Goal: Task Accomplishment & Management: Manage account settings

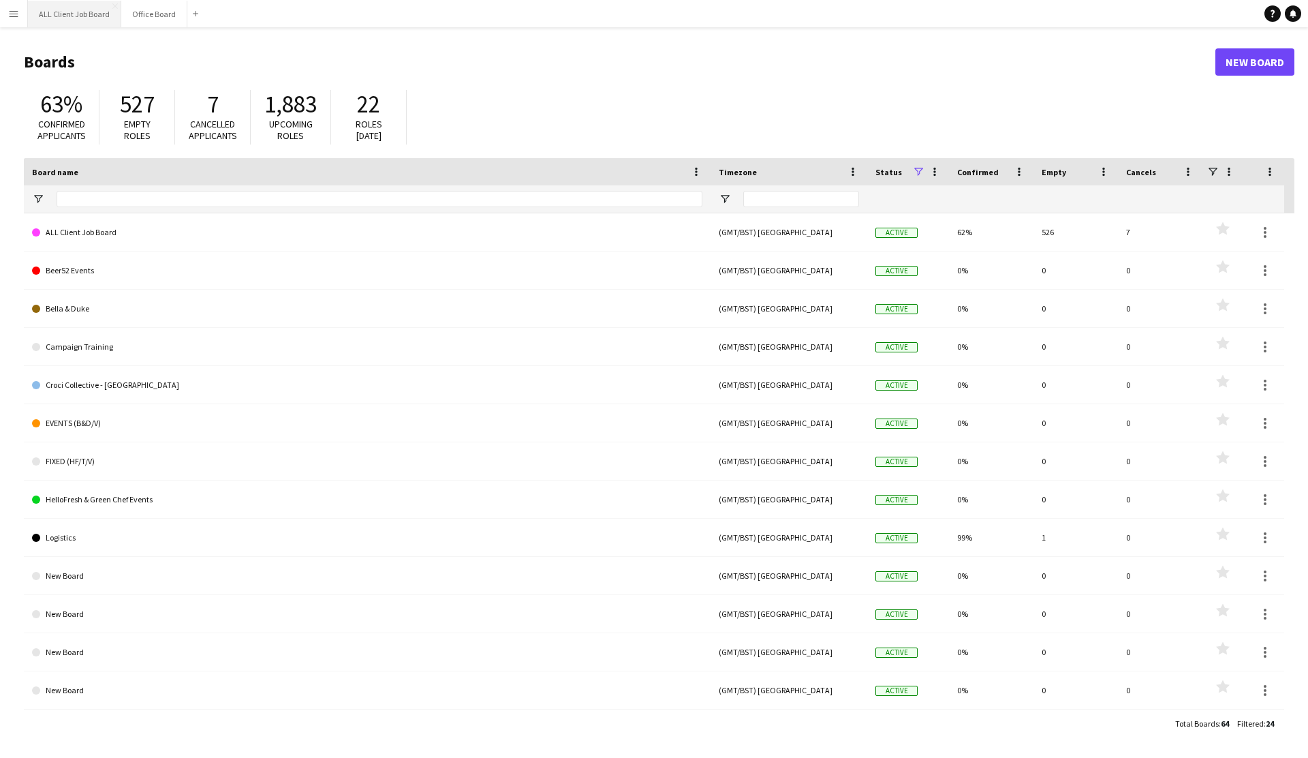
click at [76, 19] on button "ALL Client Job Board Close" at bounding box center [74, 14] width 93 height 27
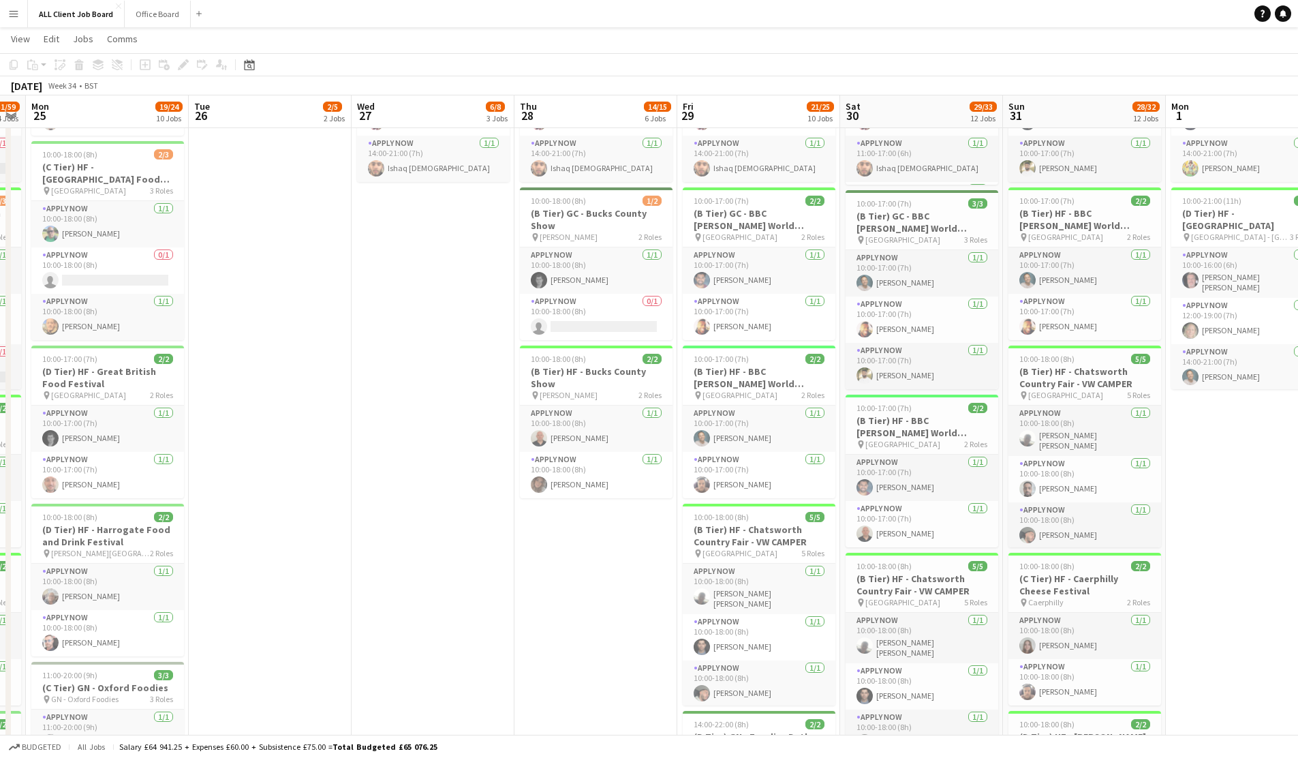
scroll to position [0, 463]
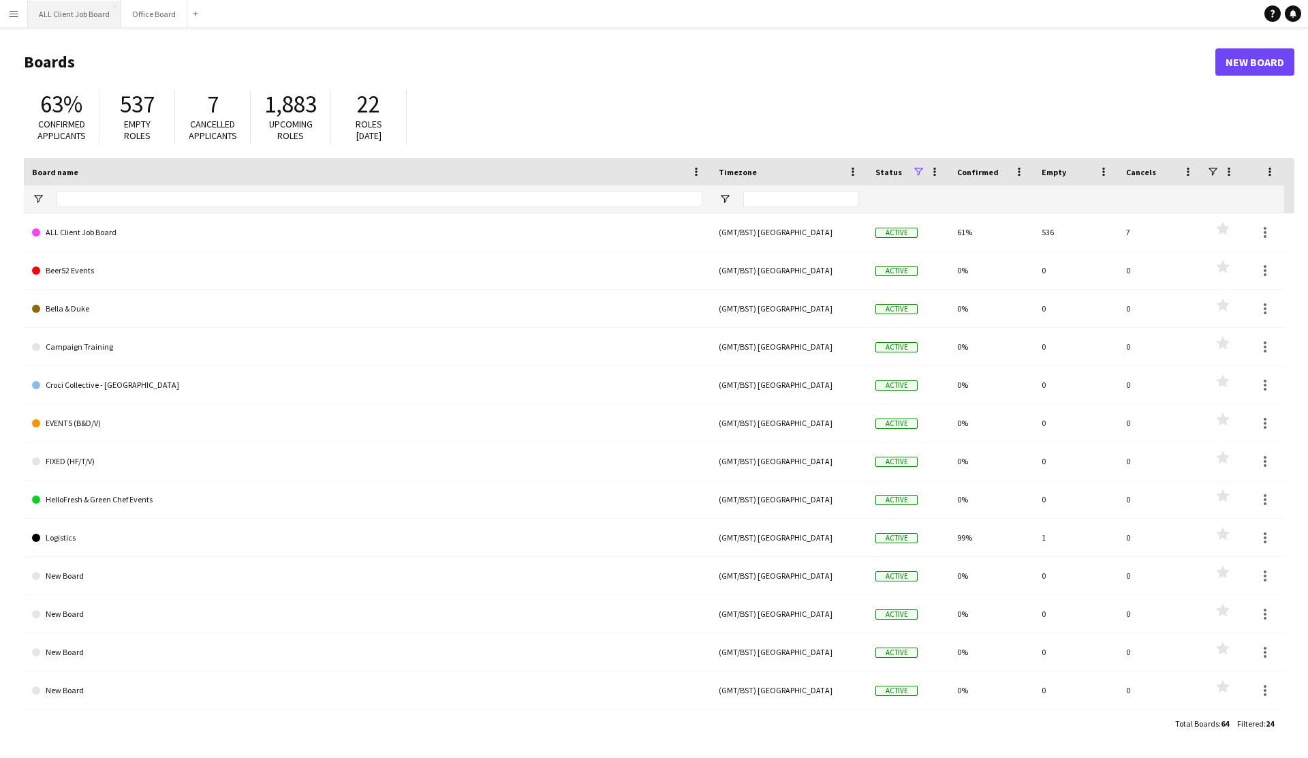
click at [51, 16] on button "ALL Client Job Board Close" at bounding box center [74, 14] width 93 height 27
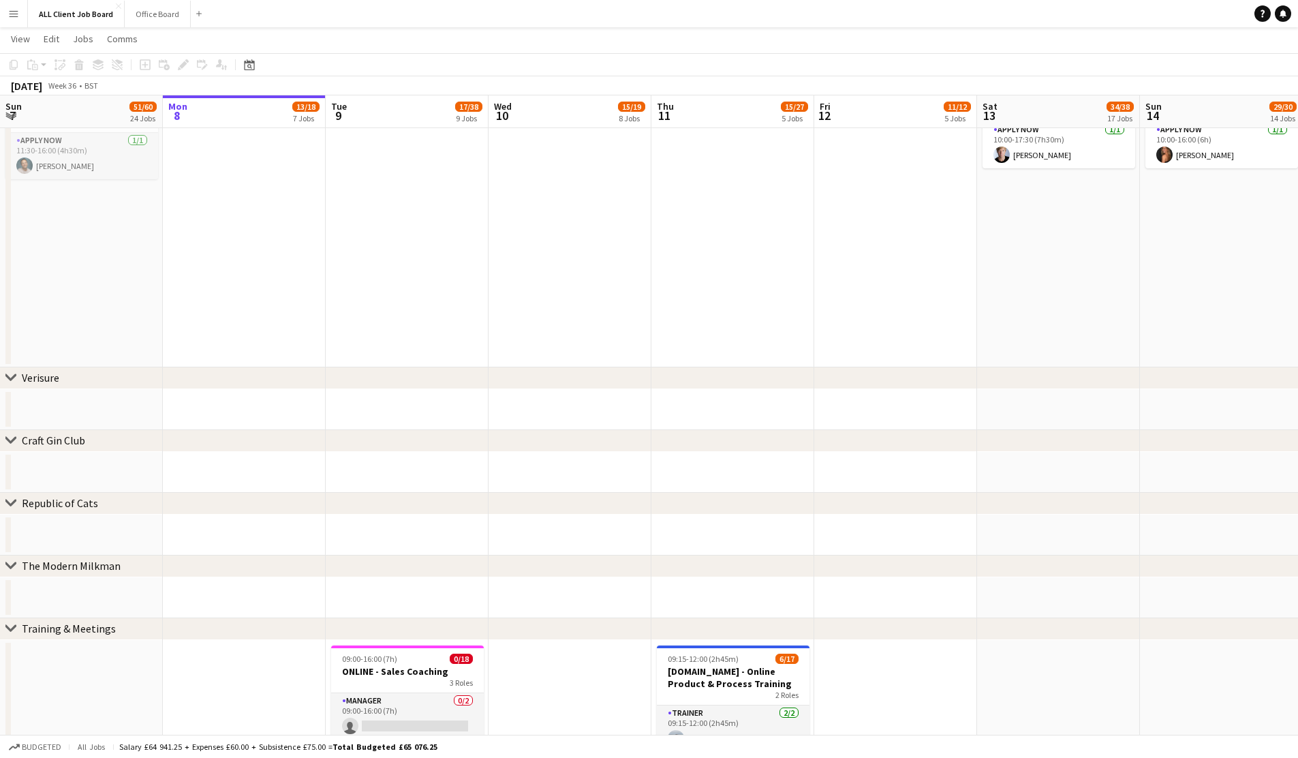
scroll to position [1696, 0]
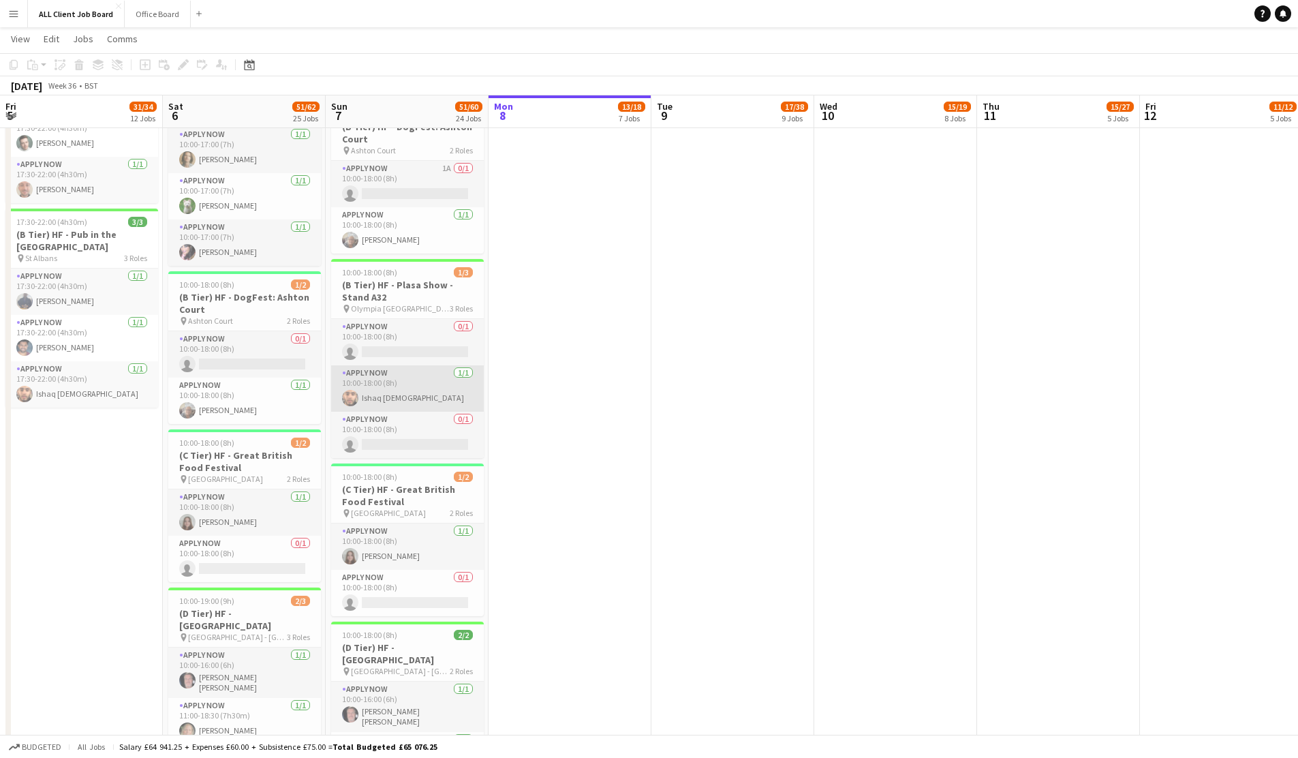
click at [367, 391] on app-card-role "APPLY NOW 1/1 10:00-18:00 (8h) Ishaq Islam" at bounding box center [407, 388] width 153 height 46
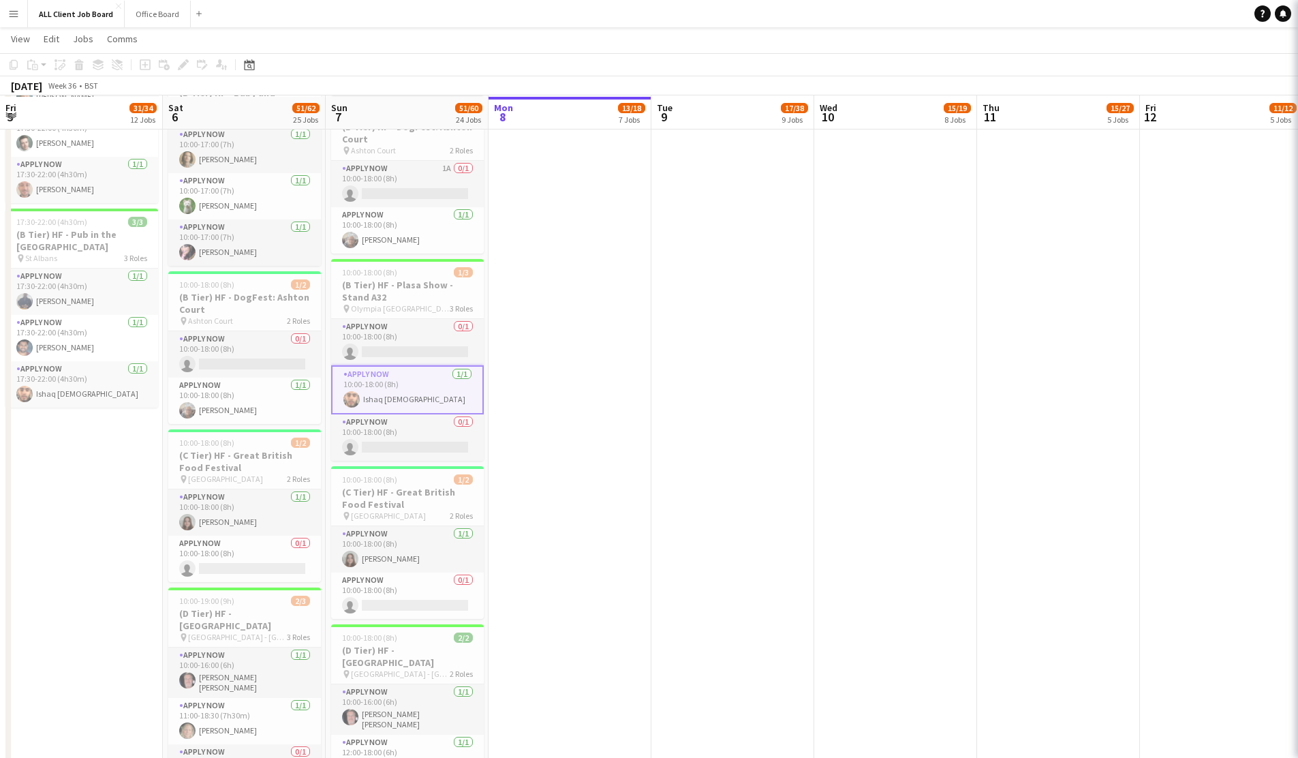
scroll to position [1698, 0]
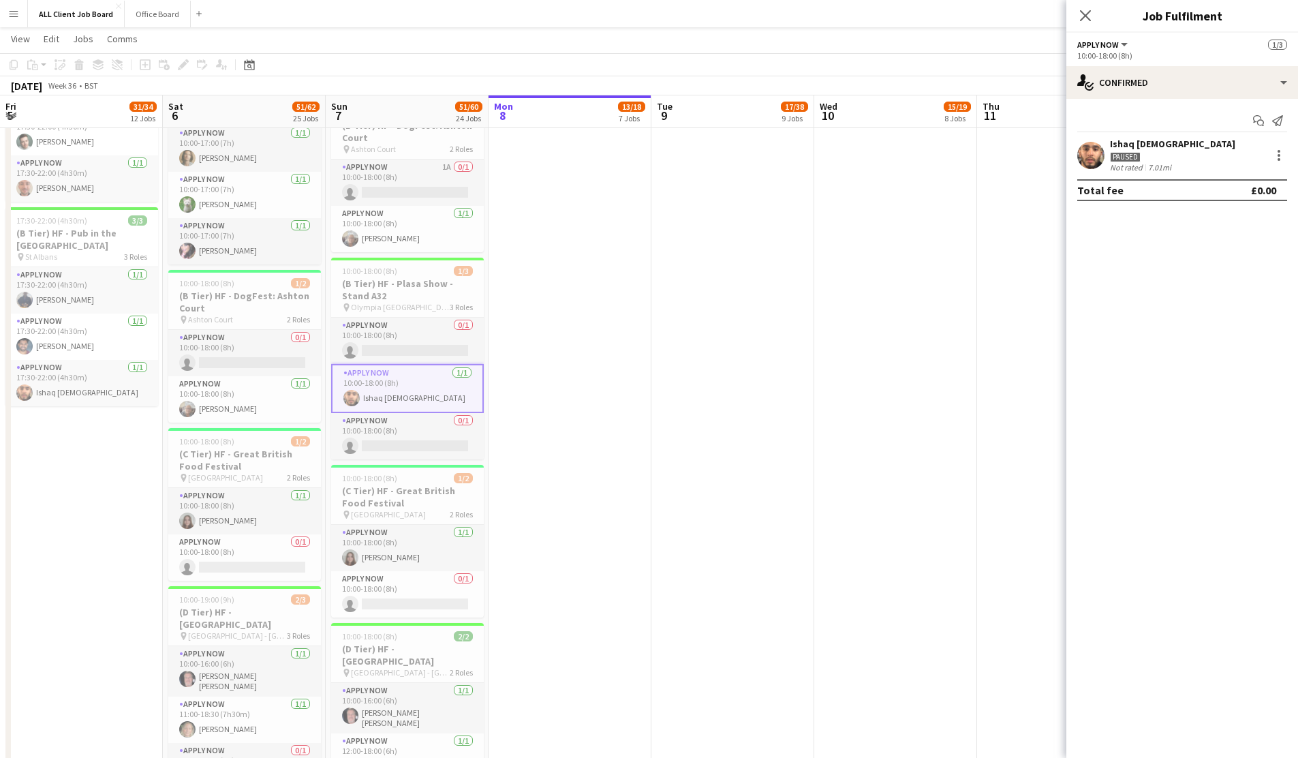
click at [1086, 159] on app-user-avatar at bounding box center [1090, 155] width 27 height 27
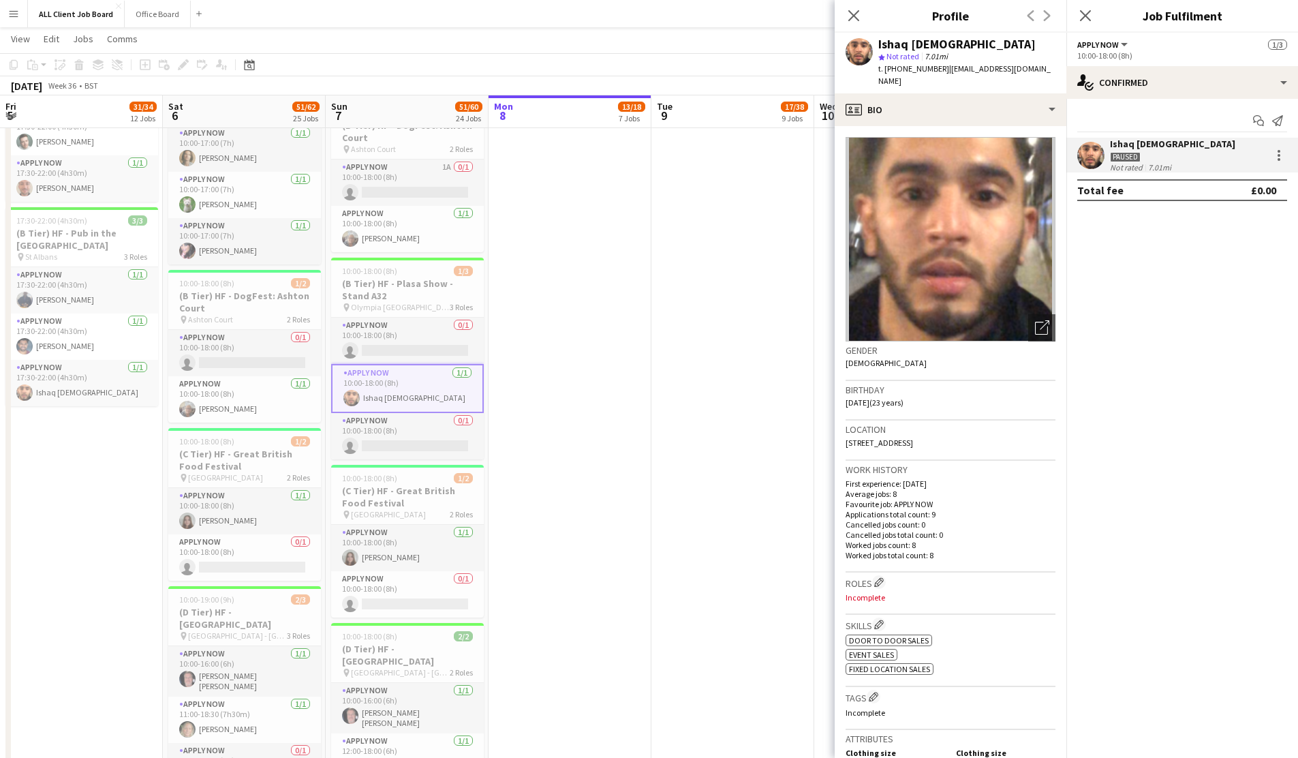
click at [842, 16] on div "Close pop-in" at bounding box center [854, 15] width 38 height 31
click at [852, 18] on icon "Close pop-in" at bounding box center [853, 15] width 13 height 13
